Goal: Task Accomplishment & Management: Manage account settings

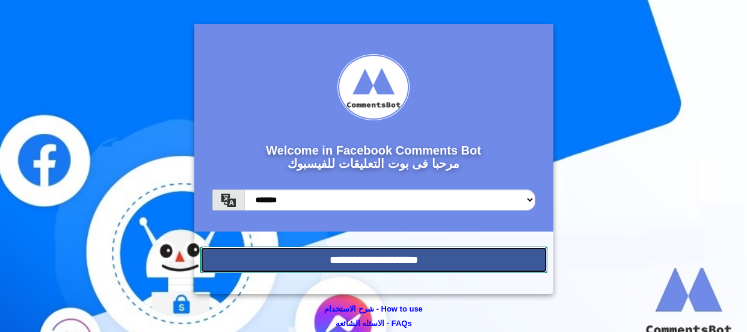
click at [343, 261] on input "**********" at bounding box center [373, 259] width 347 height 26
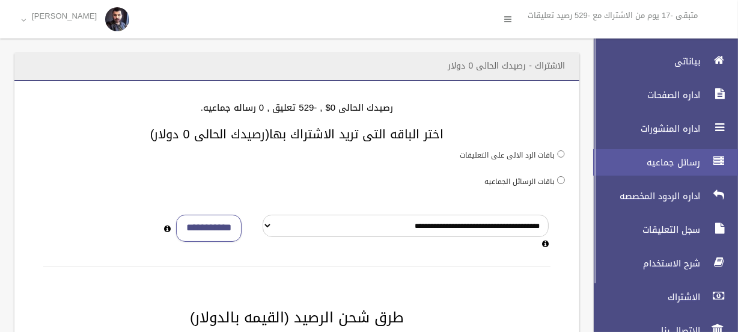
click at [686, 173] on link "رسائل جماعيه" at bounding box center [661, 162] width 155 height 26
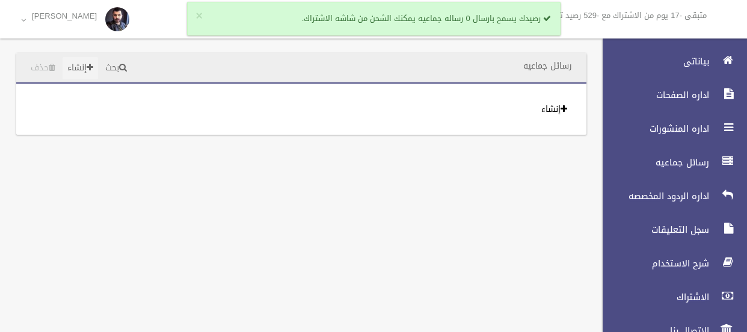
click at [90, 68] on link "إنشاء" at bounding box center [80, 68] width 35 height 22
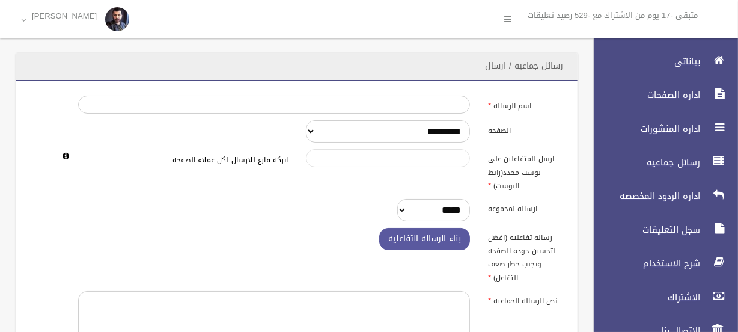
click at [424, 151] on input "ارسل للمتفاعلين على بوست محدد(رابط البوست)" at bounding box center [388, 158] width 164 height 18
click at [424, 138] on select "*********" at bounding box center [388, 131] width 164 height 22
click at [424, 134] on select "*********" at bounding box center [388, 131] width 164 height 22
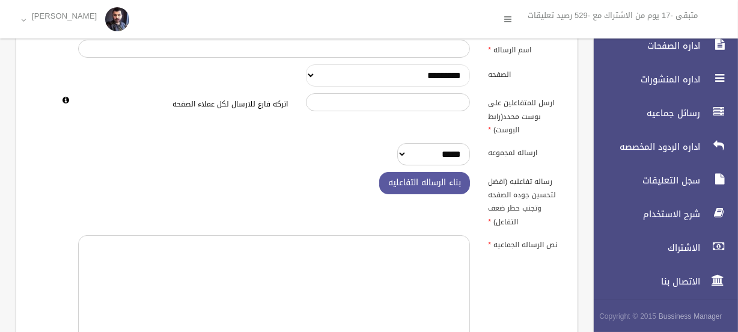
scroll to position [109, 0]
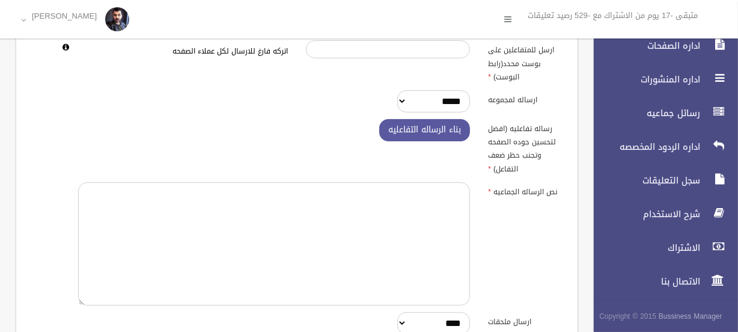
click at [418, 112] on div "اسم الرساله الصفحه ********* ارسل للمتفاعلين على بوست محدد(رابط البوست) اتركه ف…" at bounding box center [297, 238] width 533 height 502
click at [426, 106] on select "***** **** ****" at bounding box center [433, 101] width 73 height 22
click at [494, 128] on label "رساله تفاعليه (افضل لتحسين جوده الصفحه وتجنب حظر ضعف التفاعل)" at bounding box center [524, 147] width 91 height 57
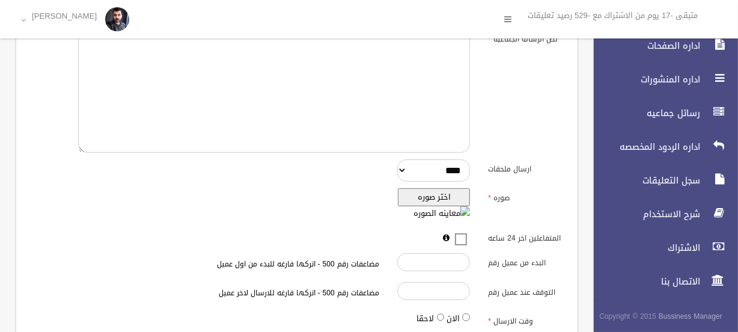
scroll to position [353, 0]
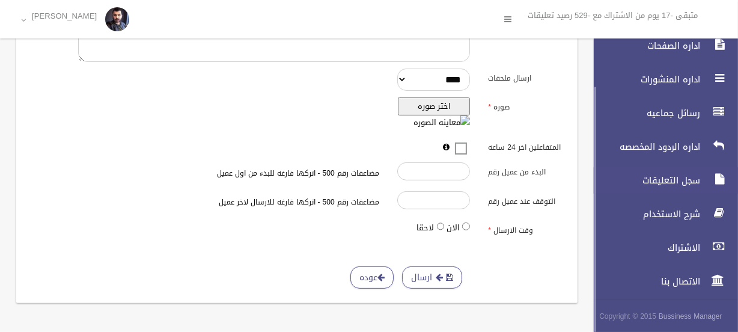
click at [660, 177] on span "سجل التعليقات" at bounding box center [644, 180] width 120 height 12
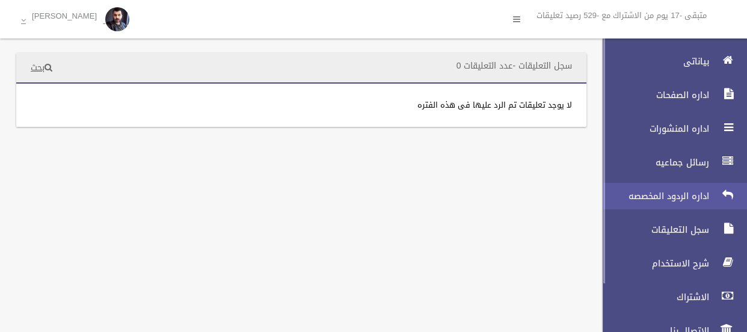
click at [674, 196] on span "اداره الردود المخصصه" at bounding box center [652, 196] width 120 height 12
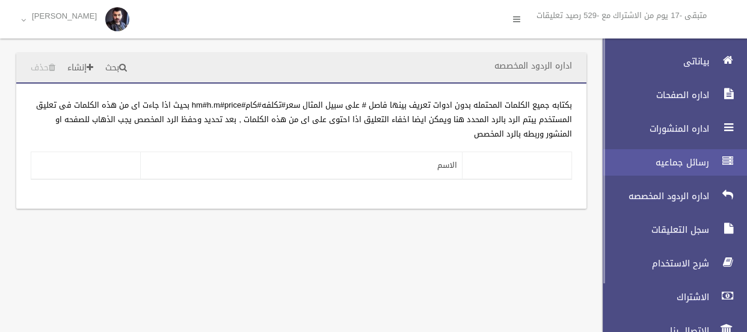
click at [692, 168] on link "رسائل جماعيه" at bounding box center [669, 162] width 155 height 26
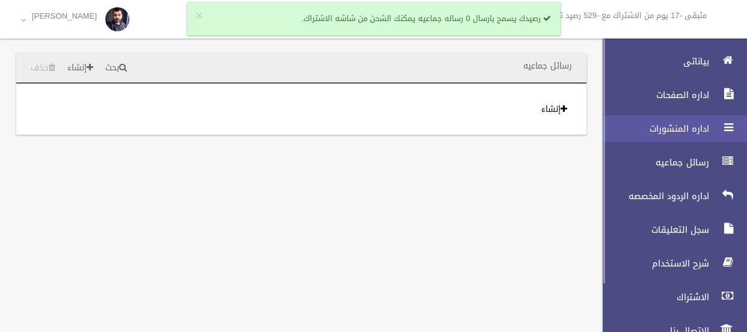
click at [684, 139] on link "اداره المنشورات" at bounding box center [669, 128] width 155 height 26
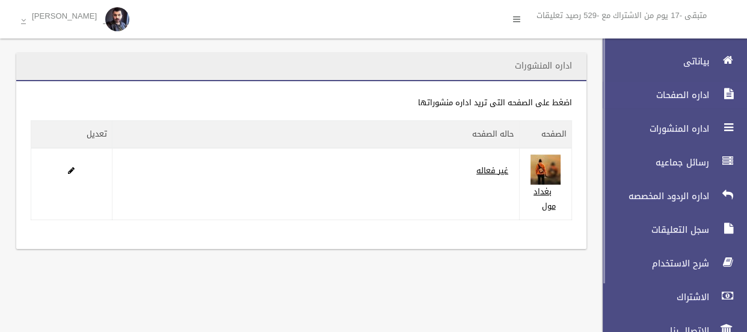
click at [690, 102] on link "اداره الصفحات" at bounding box center [669, 95] width 155 height 26
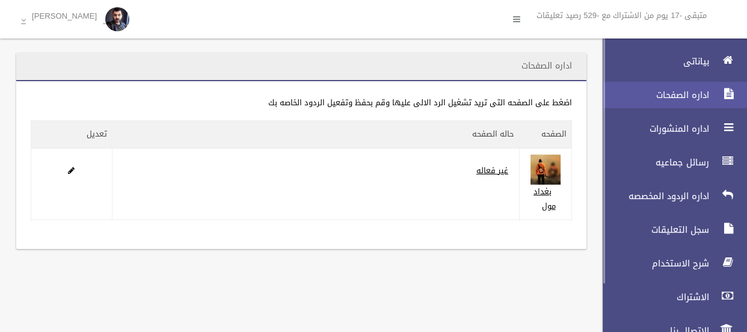
drag, startPoint x: 0, startPoint y: 0, endPoint x: 690, endPoint y: 96, distance: 696.1
click at [690, 96] on span "اداره الصفحات" at bounding box center [652, 95] width 120 height 12
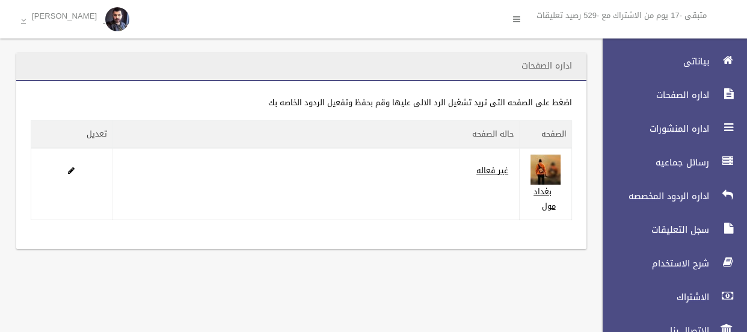
click at [700, 63] on span "بياناتى" at bounding box center [652, 61] width 120 height 12
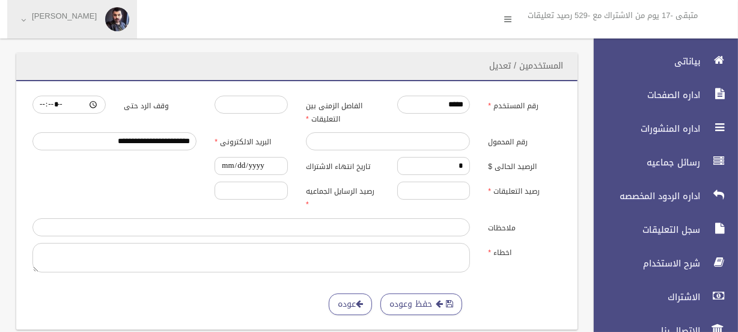
click at [60, 25] on span "[PERSON_NAME]" at bounding box center [64, 19] width 77 height 16
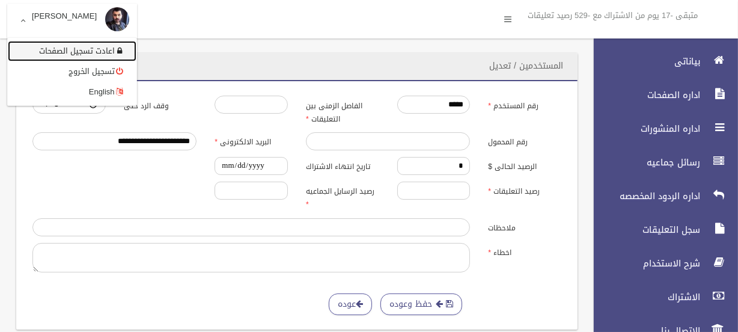
click at [106, 53] on link "اعادت تسجيل الصفحات" at bounding box center [72, 51] width 129 height 20
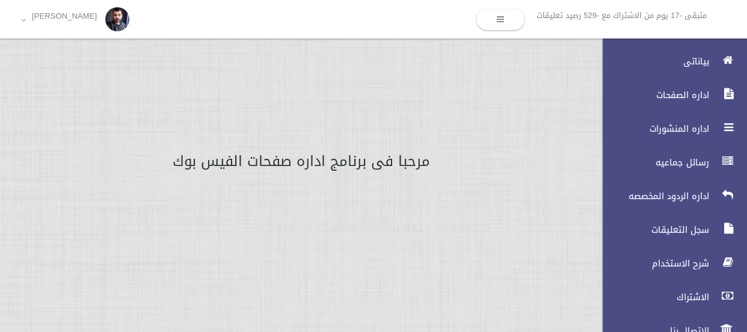
click at [362, 167] on h2 "مرحبا فى برنامج اداره صفحات الفيس بوك" at bounding box center [301, 161] width 574 height 16
drag, startPoint x: 287, startPoint y: 173, endPoint x: 280, endPoint y: 171, distance: 7.3
click at [283, 172] on section "مرحبا فى برنامج اداره صفحات الفيس بوك الى يوم" at bounding box center [301, 171] width 602 height 37
click at [225, 164] on h2 "مرحبا فى برنامج اداره صفحات الفيس بوك" at bounding box center [301, 161] width 574 height 16
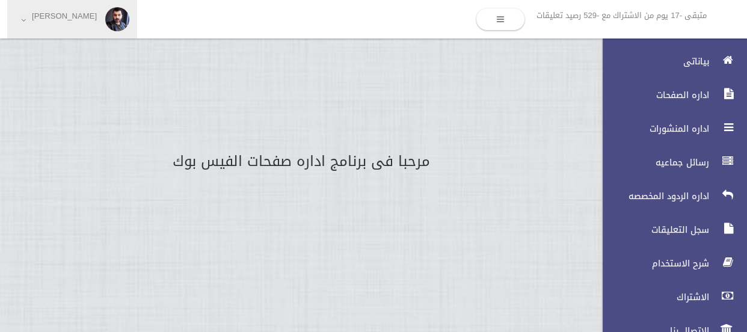
click at [96, 16] on span "[PERSON_NAME]" at bounding box center [64, 19] width 77 height 16
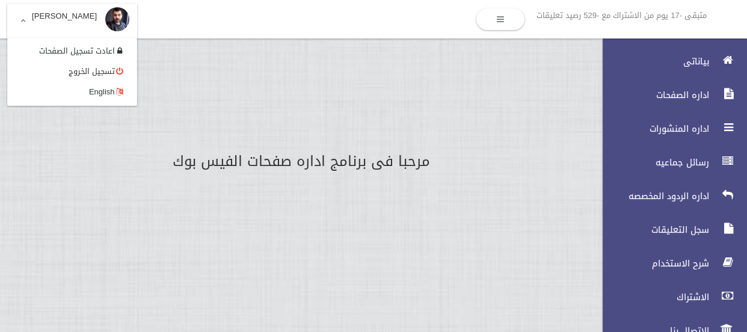
click at [478, 88] on div "مرحبا فى برنامج اداره صفحات الفيس بوك الى يوم" at bounding box center [301, 95] width 602 height 191
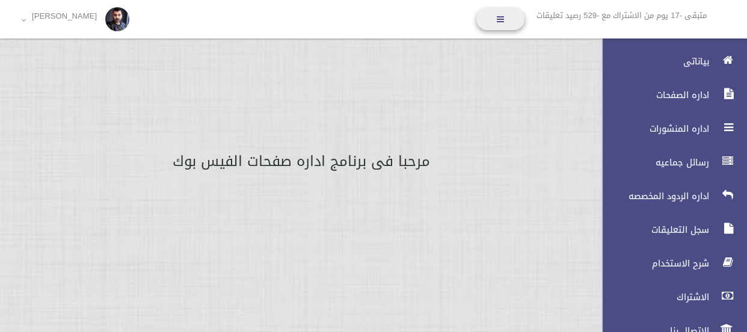
click at [509, 13] on link at bounding box center [500, 19] width 48 height 22
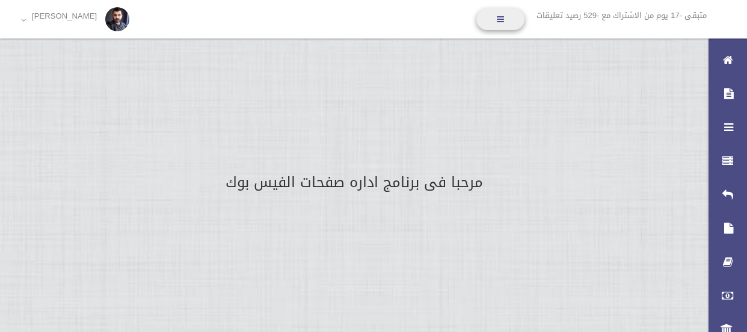
click at [505, 15] on link at bounding box center [500, 19] width 48 height 22
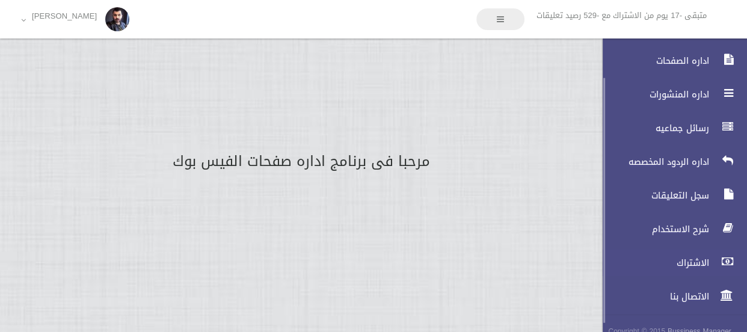
scroll to position [49, 0]
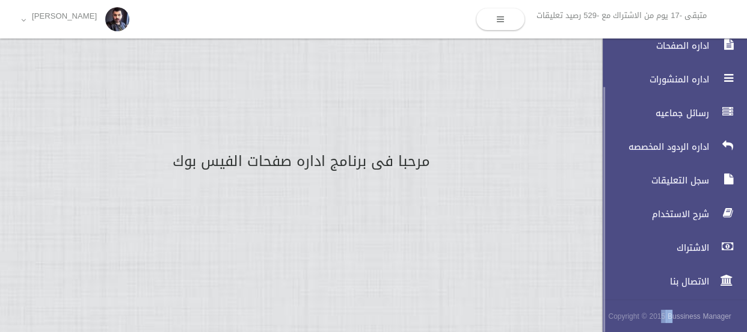
drag, startPoint x: 674, startPoint y: 313, endPoint x: 610, endPoint y: 313, distance: 63.7
click at [641, 315] on small "Copyright © 2015 Bussiness Manager" at bounding box center [669, 316] width 135 height 13
click at [610, 313] on small "Copyright © 2015 Bussiness Manager" at bounding box center [669, 316] width 135 height 13
click at [697, 283] on span "الاتصال بنا" at bounding box center [652, 281] width 120 height 12
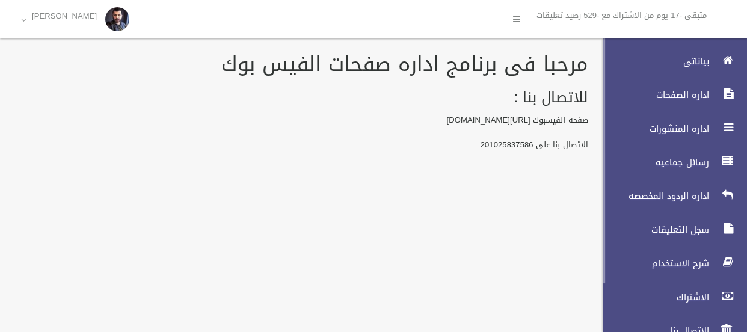
click at [672, 212] on ul "بياناتى اداره الصفحات اداره المنشورات رسائل جماعيه اداره الردود المخصصه الاشتراك" at bounding box center [669, 196] width 155 height 296
click at [675, 209] on ul "بياناتى اداره الصفحات اداره المنشورات رسائل جماعيه اداره الردود المخصصه الاشتراك" at bounding box center [669, 196] width 155 height 296
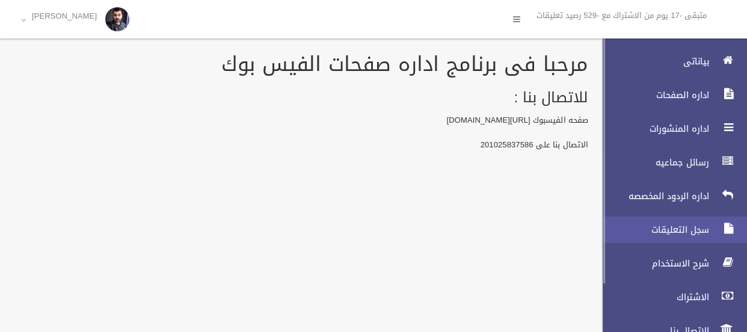
click at [676, 217] on link "سجل التعليقات" at bounding box center [669, 229] width 155 height 26
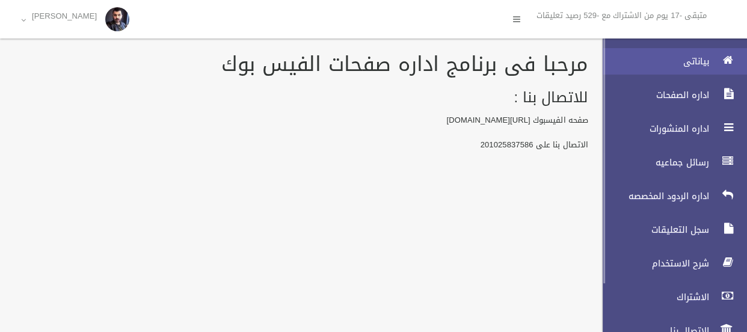
click at [714, 67] on link "بياناتى" at bounding box center [669, 61] width 155 height 26
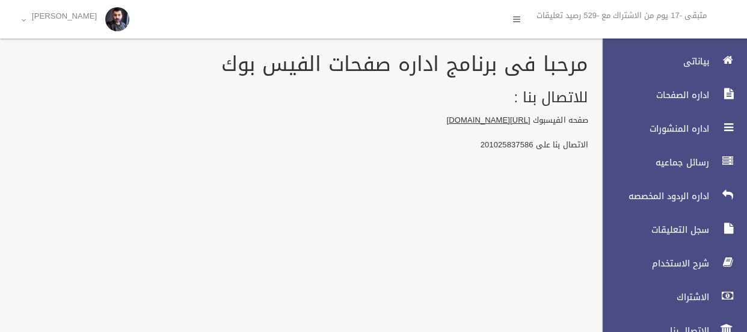
drag, startPoint x: 558, startPoint y: 120, endPoint x: 463, endPoint y: 121, distance: 95.0
click at [463, 121] on p "صفحه الفيسبوك https://www.facebook.com/businessmanager85" at bounding box center [301, 121] width 574 height 17
click at [454, 123] on link "https://www.facebook.com/businessmanager85" at bounding box center [489, 119] width 84 height 15
click at [543, 75] on h1 "مرحبا فى برنامج اداره صفحات الفيس بوك" at bounding box center [301, 64] width 574 height 22
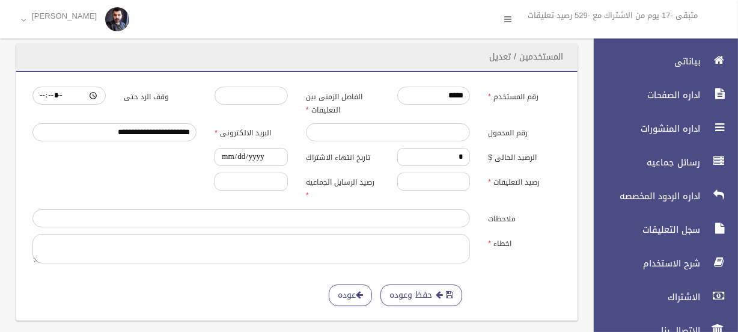
scroll to position [26, 0]
